Goal: Answer question/provide support: Share knowledge or assist other users

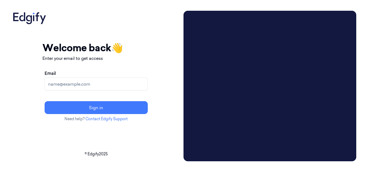
click at [112, 85] on input "Email" at bounding box center [96, 84] width 103 height 13
type input "compli.balaji.rao@indivillage.co"
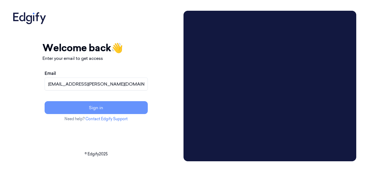
click at [122, 108] on button "Sign in" at bounding box center [96, 107] width 103 height 13
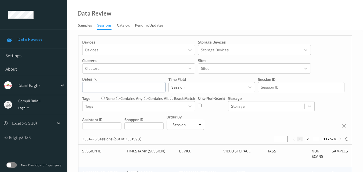
click at [149, 88] on input "text" at bounding box center [123, 87] width 83 height 10
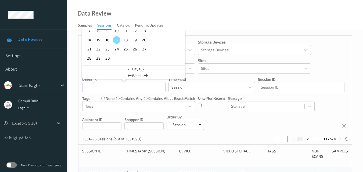
click at [99, 40] on span "15" at bounding box center [99, 40] width 8 height 8
click at [269, 23] on div "Data Review Samples Sessions Catalog Pending Updates" at bounding box center [215, 15] width 296 height 30
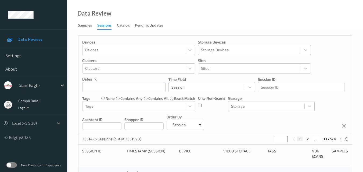
click at [59, 123] on icon at bounding box center [58, 123] width 5 height 5
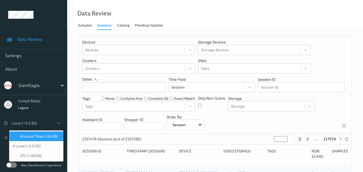
click at [51, 138] on span "Account Time (-04:00)" at bounding box center [39, 136] width 38 height 5
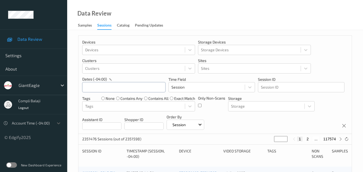
click at [110, 88] on input "text" at bounding box center [123, 87] width 83 height 10
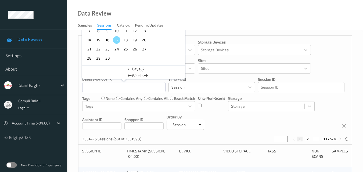
click at [97, 42] on span "15" at bounding box center [99, 40] width 8 height 8
type input "[DATE] 00:00 -> [DATE] 23:59"
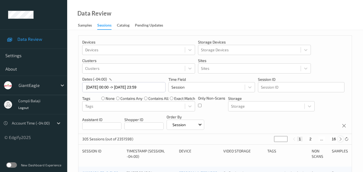
click at [340, 139] on icon at bounding box center [340, 139] width 4 height 4
type input "*"
click at [340, 139] on icon at bounding box center [340, 139] width 4 height 4
type input "*"
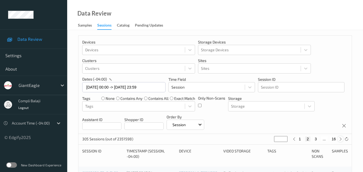
type input "*"
click at [340, 139] on icon at bounding box center [340, 139] width 4 height 4
type input "*"
click at [340, 139] on icon at bounding box center [340, 139] width 4 height 4
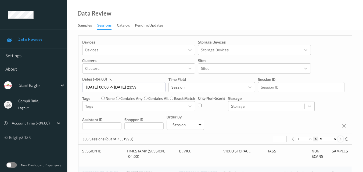
type input "*"
click at [322, 140] on button "6" at bounding box center [320, 139] width 5 height 5
type input "*"
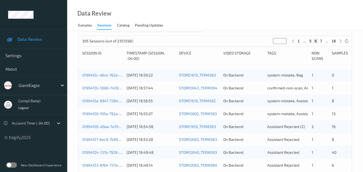
scroll to position [134, 0]
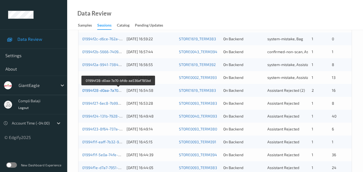
click at [101, 92] on link "01994f28-d0aa-7a70-bfdb-aa536af785bd" at bounding box center [118, 90] width 72 height 5
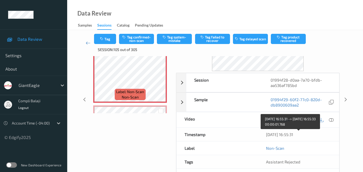
scroll to position [27, 0]
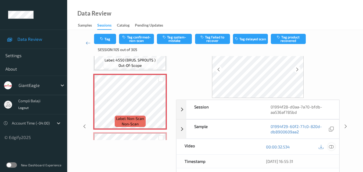
click at [331, 147] on icon at bounding box center [331, 146] width 5 height 5
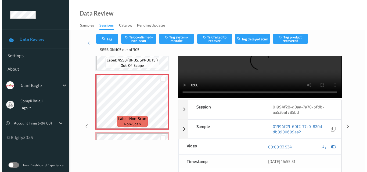
scroll to position [0, 0]
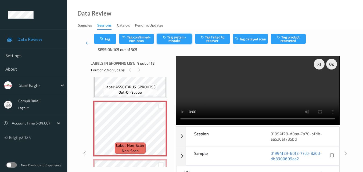
click at [172, 38] on button "Tag system-mistake" at bounding box center [174, 39] width 35 height 10
click at [104, 41] on button "Tag" at bounding box center [105, 39] width 22 height 10
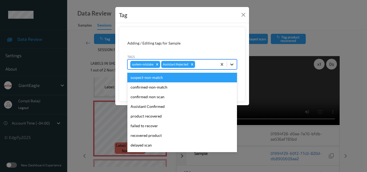
click at [231, 65] on icon at bounding box center [231, 65] width 3 height 2
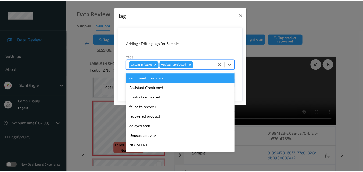
scroll to position [27, 0]
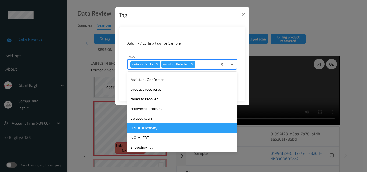
click at [155, 128] on div "Unusual activity" at bounding box center [182, 128] width 110 height 10
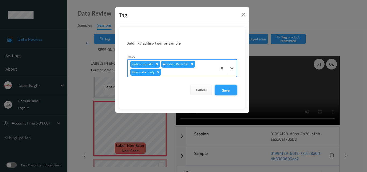
click at [227, 90] on button "Save" at bounding box center [226, 90] width 22 height 10
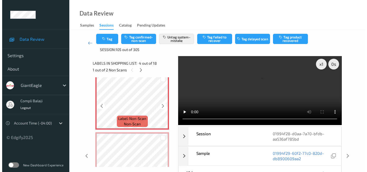
scroll to position [209, 0]
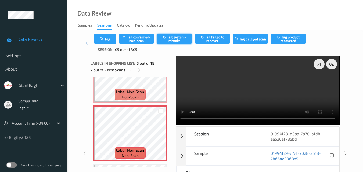
click at [174, 39] on button "Tag system-mistake" at bounding box center [174, 39] width 35 height 10
click at [106, 38] on button "Tag" at bounding box center [105, 39] width 22 height 10
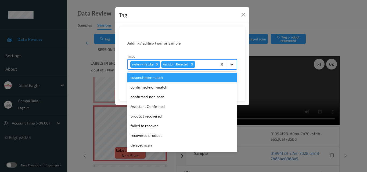
click at [232, 64] on icon at bounding box center [231, 65] width 3 height 2
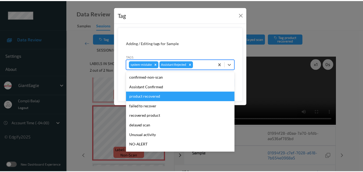
scroll to position [27, 0]
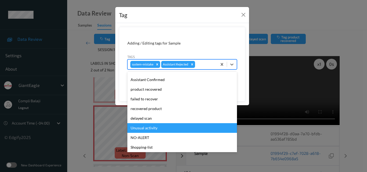
click at [156, 129] on div "Unusual activity" at bounding box center [182, 128] width 110 height 10
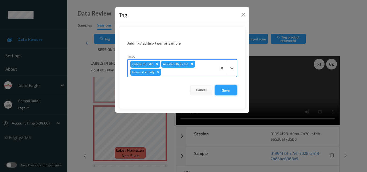
click at [229, 91] on button "Save" at bounding box center [226, 90] width 22 height 10
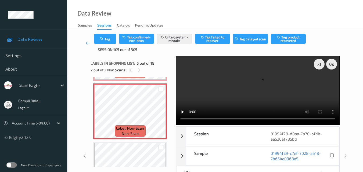
scroll to position [235, 0]
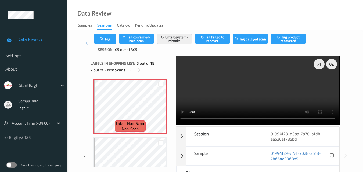
click at [86, 44] on icon at bounding box center [88, 42] width 5 height 5
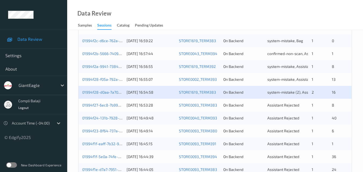
scroll to position [134, 0]
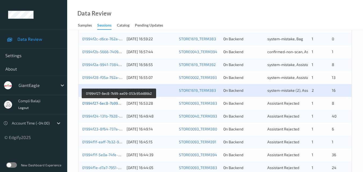
click at [114, 104] on link "01994f27-6ec8-7b99-aa09-053c95dd86b2" at bounding box center [118, 103] width 73 height 5
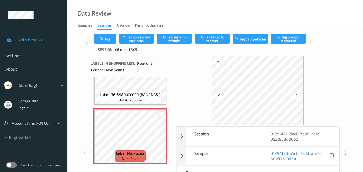
scroll to position [54, 0]
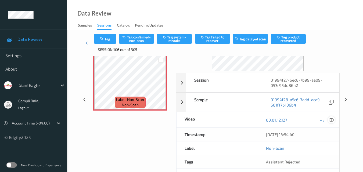
click at [331, 121] on icon at bounding box center [331, 119] width 5 height 5
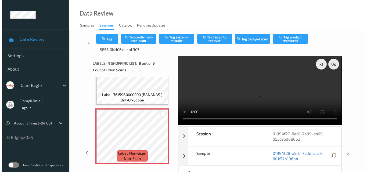
scroll to position [406, 0]
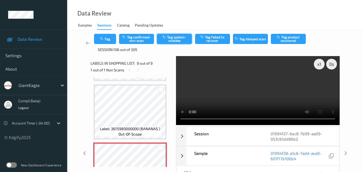
click at [178, 42] on button "Tag system-mistake" at bounding box center [174, 39] width 35 height 10
click at [107, 42] on button "Tag" at bounding box center [105, 39] width 22 height 10
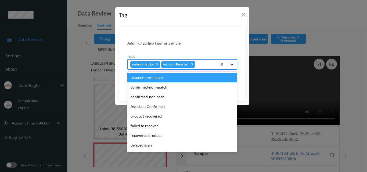
click at [232, 66] on icon at bounding box center [231, 64] width 5 height 5
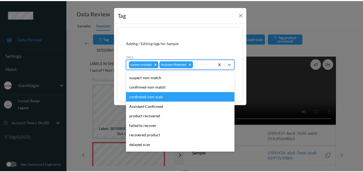
scroll to position [27, 0]
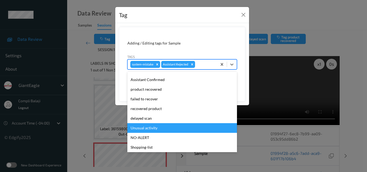
click at [157, 128] on div "Unusual activity" at bounding box center [182, 128] width 110 height 10
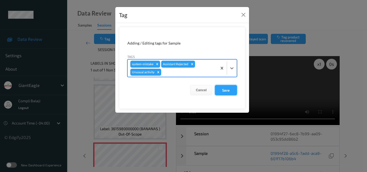
click at [228, 90] on button "Save" at bounding box center [226, 90] width 22 height 10
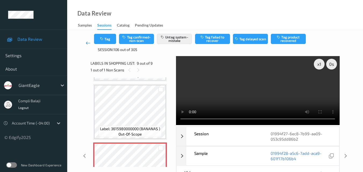
click at [87, 43] on icon at bounding box center [88, 42] width 5 height 5
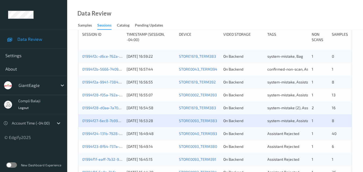
scroll to position [107, 0]
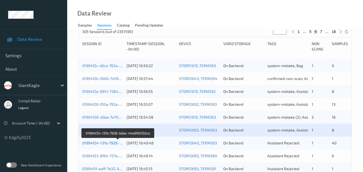
click at [111, 144] on link "01994f24-131b-7928-bbbe-44e6fbf332ca" at bounding box center [118, 143] width 72 height 5
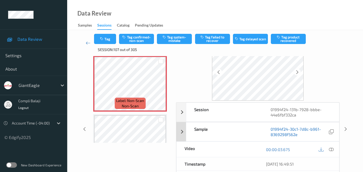
scroll to position [51, 0]
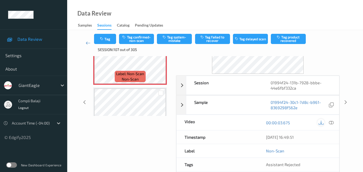
drag, startPoint x: 332, startPoint y: 123, endPoint x: 320, endPoint y: 123, distance: 12.1
click at [332, 123] on icon at bounding box center [331, 122] width 5 height 5
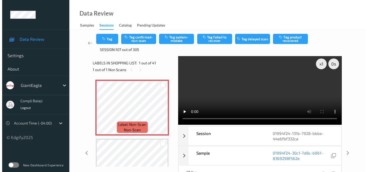
scroll to position [0, 0]
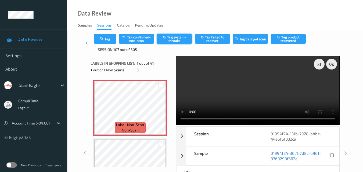
click at [177, 41] on button "Tag system-mistake" at bounding box center [174, 39] width 35 height 10
click at [108, 40] on button "Tag" at bounding box center [105, 39] width 22 height 10
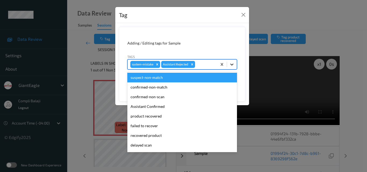
click at [232, 64] on icon at bounding box center [231, 64] width 5 height 5
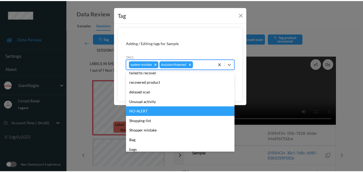
scroll to position [54, 0]
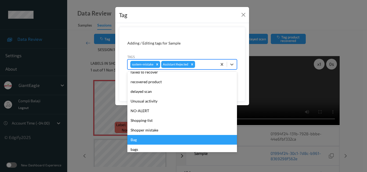
click at [138, 141] on div "Bag" at bounding box center [182, 140] width 110 height 10
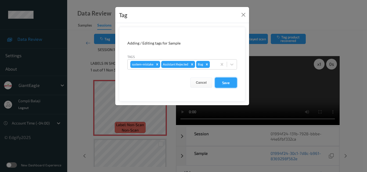
click at [227, 84] on button "Save" at bounding box center [226, 83] width 22 height 10
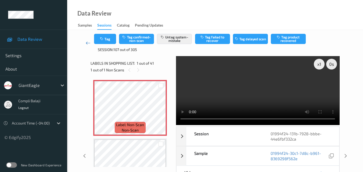
click at [86, 43] on icon at bounding box center [88, 42] width 5 height 5
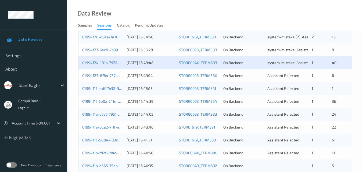
scroll to position [188, 0]
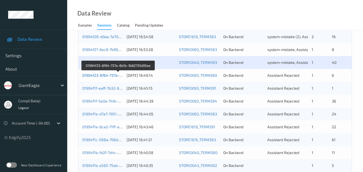
click at [106, 77] on link "01994f23-8f64-737a-8b1b-3b62735d95ee" at bounding box center [118, 75] width 73 height 5
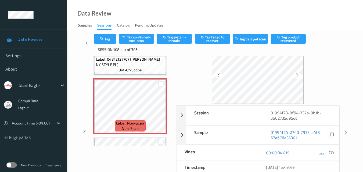
scroll to position [27, 0]
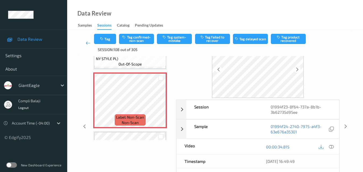
drag, startPoint x: 332, startPoint y: 147, endPoint x: 293, endPoint y: 144, distance: 39.3
click at [332, 147] on icon at bounding box center [331, 146] width 5 height 5
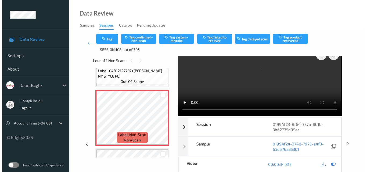
scroll to position [0, 0]
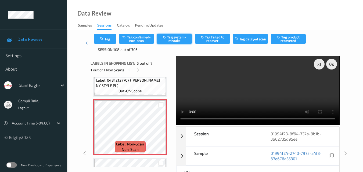
click at [179, 42] on button "Tag system-mistake" at bounding box center [174, 39] width 35 height 10
click at [109, 40] on button "Tag" at bounding box center [105, 39] width 22 height 10
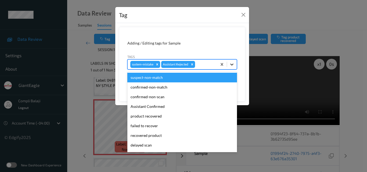
click at [232, 64] on icon at bounding box center [231, 64] width 5 height 5
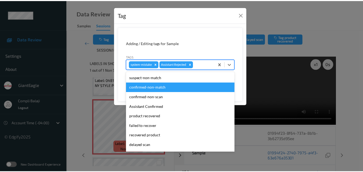
scroll to position [54, 0]
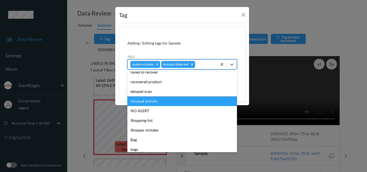
click at [150, 103] on div "Unusual activity" at bounding box center [182, 101] width 110 height 10
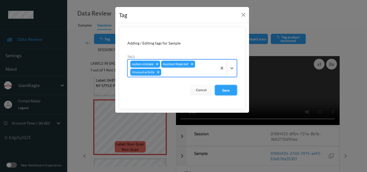
click at [226, 90] on button "Save" at bounding box center [226, 90] width 22 height 10
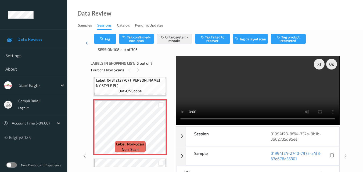
click at [87, 43] on icon at bounding box center [88, 42] width 5 height 5
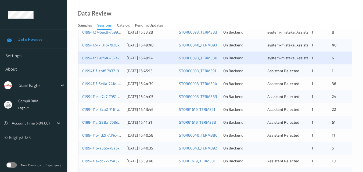
scroll to position [215, 0]
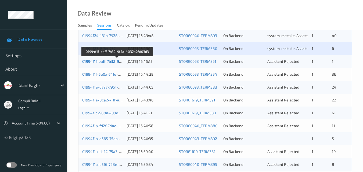
click at [104, 63] on link "01994f1f-eaff-7b32-9f5a-4032a76d03d3" at bounding box center [117, 61] width 70 height 5
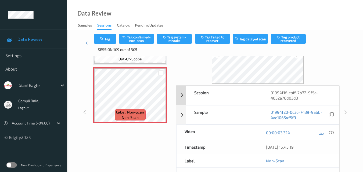
scroll to position [81, 0]
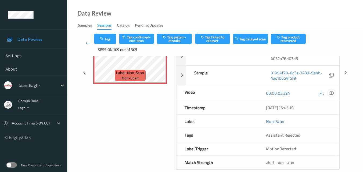
click at [331, 94] on icon at bounding box center [331, 92] width 5 height 5
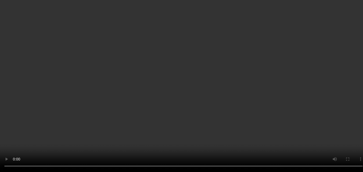
scroll to position [0, 0]
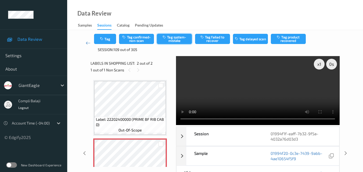
click at [176, 39] on button "Tag system-mistake" at bounding box center [174, 39] width 35 height 10
click at [106, 38] on button "Tag" at bounding box center [105, 39] width 22 height 10
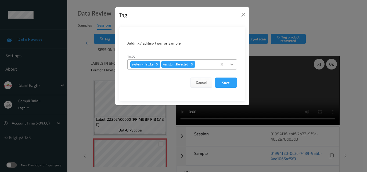
click at [233, 63] on icon at bounding box center [231, 64] width 5 height 5
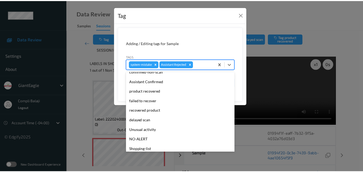
scroll to position [54, 0]
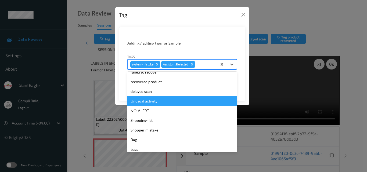
click at [155, 104] on div "Unusual activity" at bounding box center [182, 101] width 110 height 10
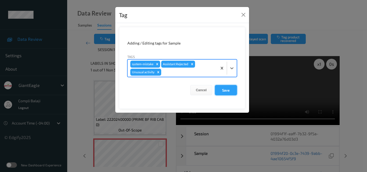
click at [228, 91] on button "Save" at bounding box center [226, 90] width 22 height 10
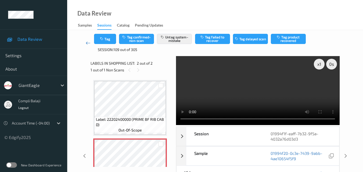
click at [86, 42] on icon at bounding box center [88, 42] width 5 height 5
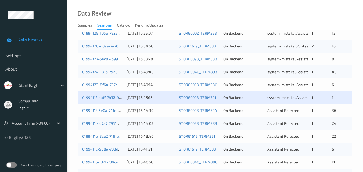
scroll to position [188, 0]
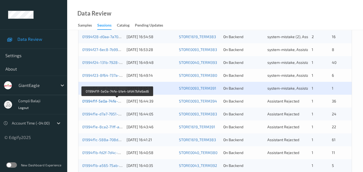
click at [115, 102] on link "01994f1f-5e0a-74fe-b1e4-bfd47bfe6ad6" at bounding box center [117, 101] width 70 height 5
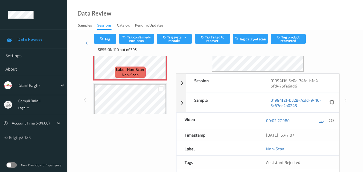
scroll to position [54, 0]
click at [331, 121] on icon at bounding box center [331, 119] width 5 height 5
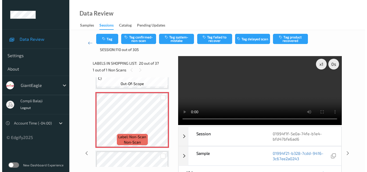
scroll to position [1088, 0]
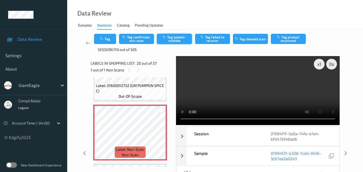
click at [179, 39] on button "Tag system-mistake" at bounding box center [174, 39] width 35 height 10
click at [109, 42] on button "Tag" at bounding box center [105, 39] width 22 height 10
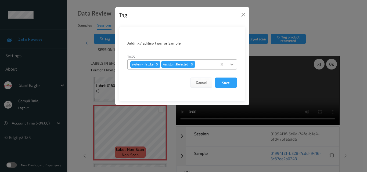
click at [232, 65] on icon at bounding box center [231, 65] width 3 height 2
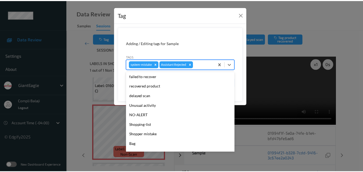
scroll to position [54, 0]
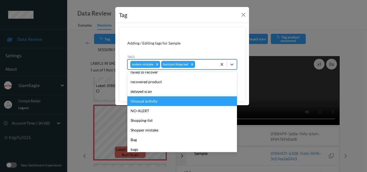
drag, startPoint x: 153, startPoint y: 103, endPoint x: 174, endPoint y: 97, distance: 21.9
click at [153, 102] on div "Unusual activity" at bounding box center [182, 101] width 110 height 10
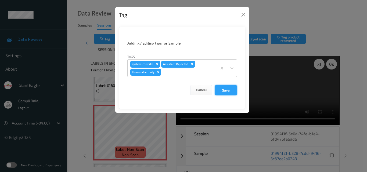
click at [224, 91] on button "Save" at bounding box center [226, 90] width 22 height 10
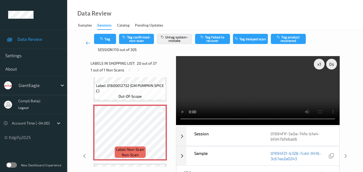
click at [86, 44] on icon at bounding box center [88, 42] width 5 height 5
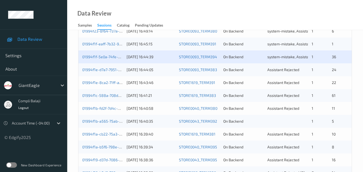
scroll to position [242, 0]
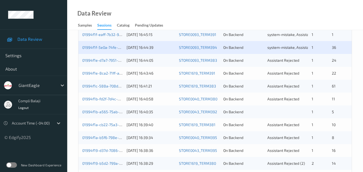
click at [107, 63] on div "01994f1e-d7a7-7951-a439-a2930df8f7b8" at bounding box center [102, 60] width 41 height 5
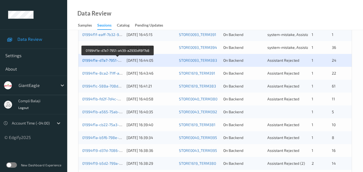
click at [107, 61] on link "01994f1e-d7a7-7951-a439-a2930df8f7b8" at bounding box center [117, 60] width 71 height 5
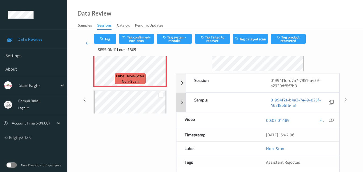
scroll to position [54, 0]
click at [332, 120] on icon at bounding box center [331, 119] width 5 height 5
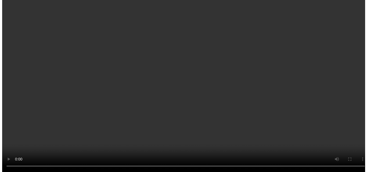
scroll to position [27, 0]
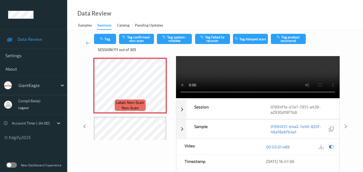
click at [331, 147] on icon at bounding box center [331, 146] width 5 height 5
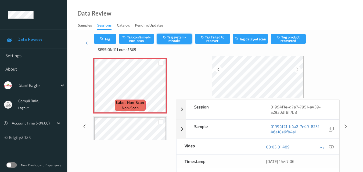
click at [177, 40] on button "Tag system-mistake" at bounding box center [174, 39] width 35 height 10
click at [108, 42] on button "Tag" at bounding box center [105, 39] width 22 height 10
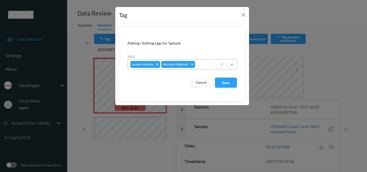
click at [231, 64] on icon at bounding box center [231, 65] width 3 height 2
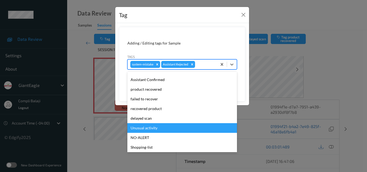
click at [156, 129] on div "Unusual activity" at bounding box center [182, 128] width 110 height 10
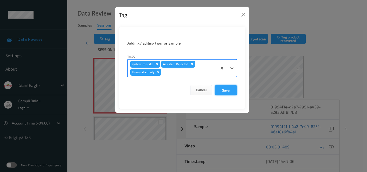
click at [231, 93] on button "Save" at bounding box center [226, 90] width 22 height 10
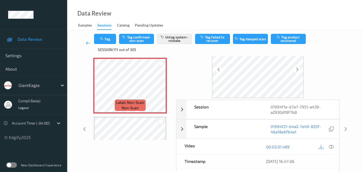
click at [87, 43] on icon at bounding box center [88, 42] width 5 height 5
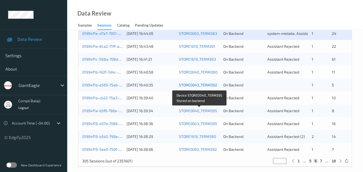
scroll to position [242, 0]
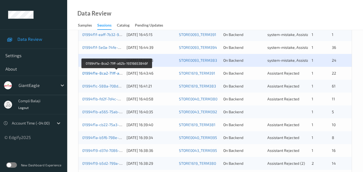
click at [108, 74] on link "01994f1e-8ca2-71ff-a62b-19316653846f" at bounding box center [117, 73] width 70 height 5
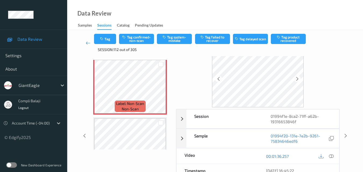
scroll to position [27, 0]
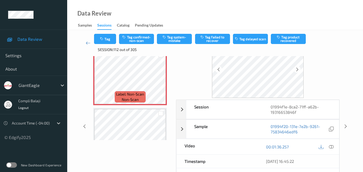
drag, startPoint x: 332, startPoint y: 147, endPoint x: 307, endPoint y: 144, distance: 25.1
click at [332, 147] on icon at bounding box center [331, 146] width 5 height 5
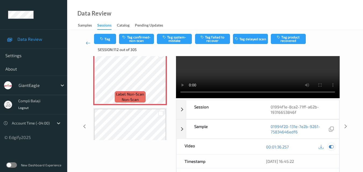
click at [332, 148] on icon at bounding box center [331, 146] width 5 height 5
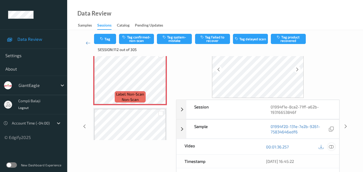
drag, startPoint x: 332, startPoint y: 147, endPoint x: 308, endPoint y: 144, distance: 24.4
click at [332, 147] on icon at bounding box center [331, 146] width 5 height 5
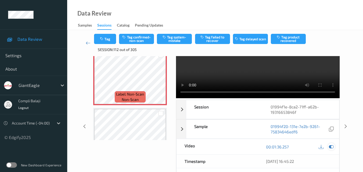
click at [332, 146] on icon at bounding box center [331, 146] width 5 height 5
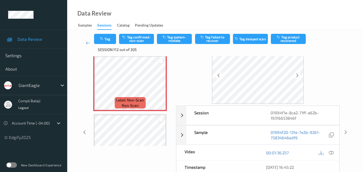
scroll to position [54, 0]
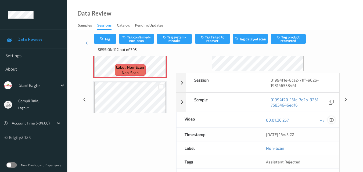
click at [333, 121] on icon at bounding box center [331, 119] width 5 height 5
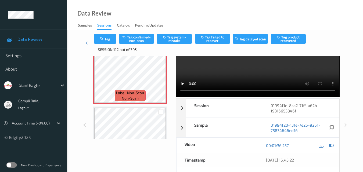
scroll to position [0, 0]
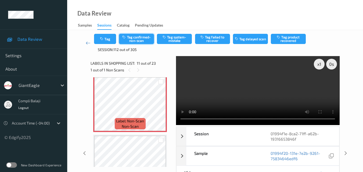
click at [143, 40] on button "Tag confirmed-non-scan" at bounding box center [136, 39] width 35 height 10
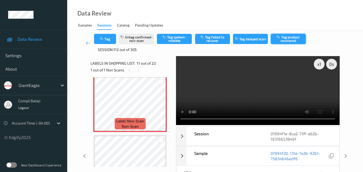
click at [289, 39] on button "Tag product recovered" at bounding box center [288, 39] width 35 height 10
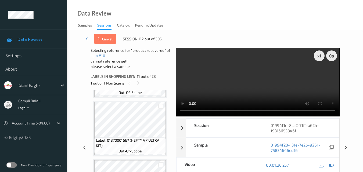
scroll to position [992, 0]
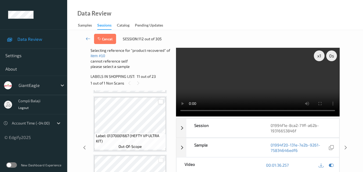
click at [161, 103] on div at bounding box center [160, 101] width 5 height 5
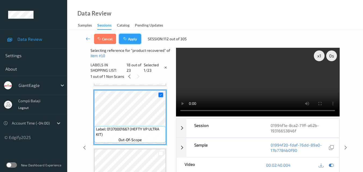
click at [132, 39] on button "Apply" at bounding box center [130, 39] width 22 height 10
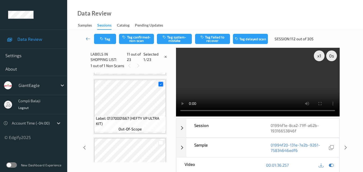
scroll to position [530, 0]
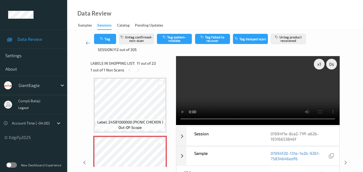
click at [87, 43] on icon at bounding box center [88, 42] width 5 height 5
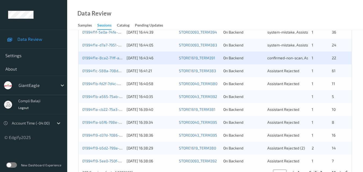
scroll to position [248, 0]
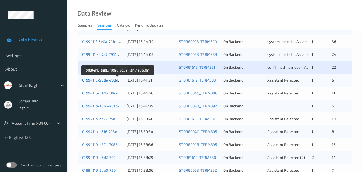
click at [100, 81] on link "01994f1c-588a-708d-b2d8-a51d13e9c181" at bounding box center [118, 80] width 72 height 5
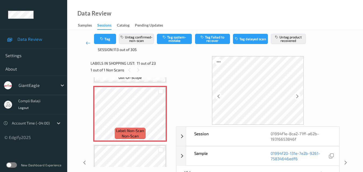
scroll to position [571, 0]
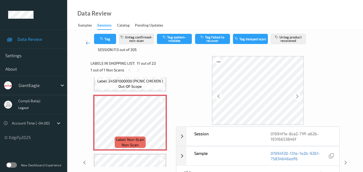
click at [87, 45] on icon at bounding box center [88, 42] width 5 height 5
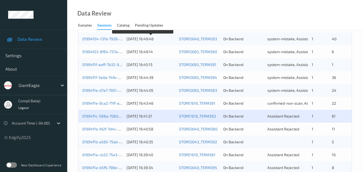
scroll to position [215, 0]
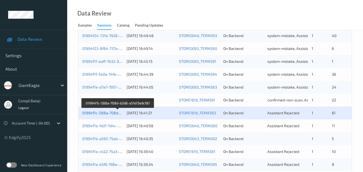
click at [110, 114] on link "01994f1c-588a-708d-b2d8-a51d13e9c181" at bounding box center [118, 113] width 72 height 5
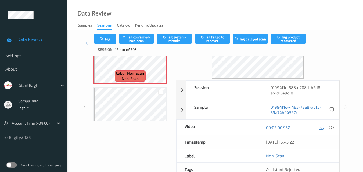
scroll to position [59, 0]
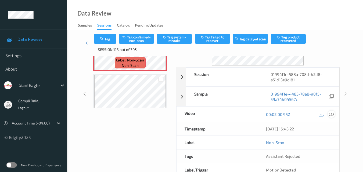
click at [332, 115] on icon at bounding box center [331, 114] width 5 height 5
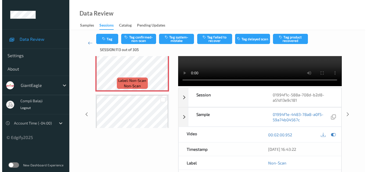
scroll to position [0, 0]
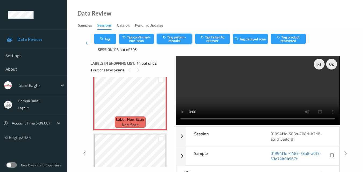
drag, startPoint x: 179, startPoint y: 40, endPoint x: 157, endPoint y: 44, distance: 22.7
click at [179, 40] on button "Tag system-mistake" at bounding box center [174, 39] width 35 height 10
click at [110, 41] on button "Tag" at bounding box center [105, 39] width 22 height 10
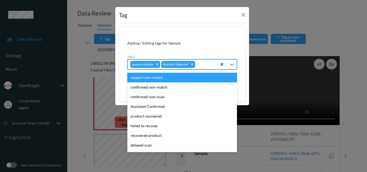
drag, startPoint x: 232, startPoint y: 64, endPoint x: 226, endPoint y: 67, distance: 6.5
click at [232, 64] on icon at bounding box center [231, 64] width 5 height 5
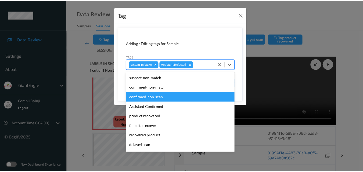
scroll to position [54, 0]
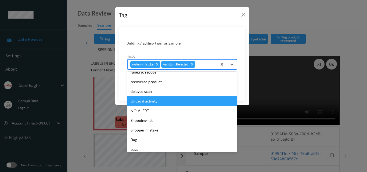
click at [153, 103] on div "Unusual activity" at bounding box center [182, 101] width 110 height 10
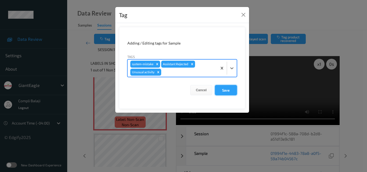
click at [226, 91] on button "Save" at bounding box center [226, 90] width 22 height 10
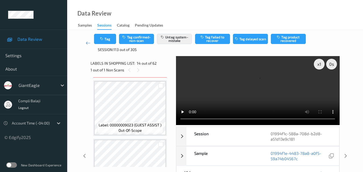
scroll to position [793, 0]
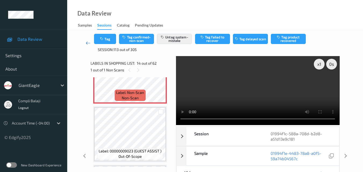
click at [88, 42] on icon at bounding box center [88, 42] width 5 height 5
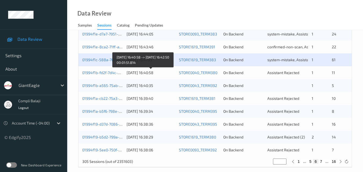
scroll to position [269, 0]
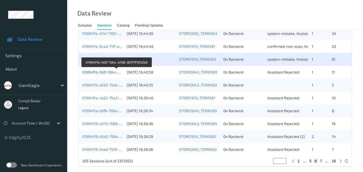
click at [110, 74] on link "01994f1b-fd2f-7d4c-b7d6-901f7f1052b9" at bounding box center [116, 72] width 68 height 5
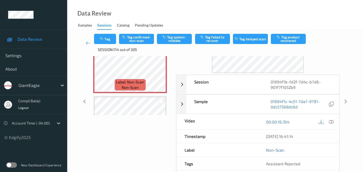
scroll to position [56, 0]
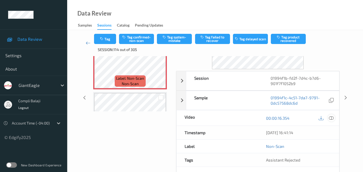
click at [330, 118] on icon at bounding box center [331, 117] width 5 height 5
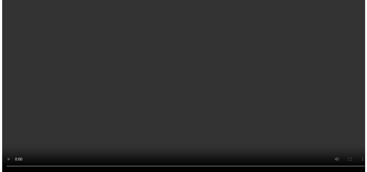
scroll to position [113, 0]
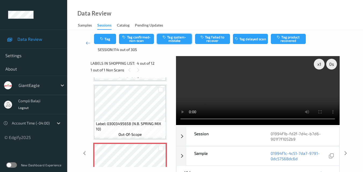
click at [177, 41] on button "Tag system-mistake" at bounding box center [174, 39] width 35 height 10
click at [110, 41] on button "Tag" at bounding box center [105, 39] width 22 height 10
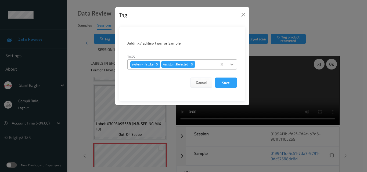
click at [232, 64] on icon at bounding box center [231, 64] width 5 height 5
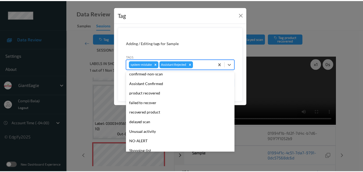
scroll to position [54, 0]
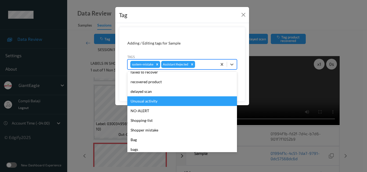
click at [153, 102] on div "Unusual activity" at bounding box center [182, 101] width 110 height 10
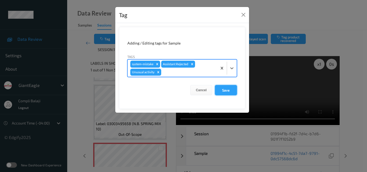
click at [226, 91] on button "Save" at bounding box center [226, 90] width 22 height 10
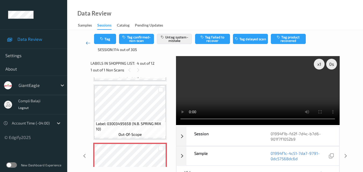
click at [87, 43] on icon at bounding box center [88, 42] width 5 height 5
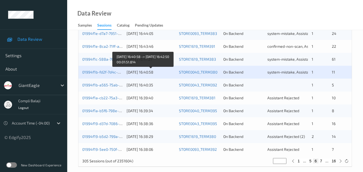
scroll to position [274, 0]
